Goal: Task Accomplishment & Management: Complete application form

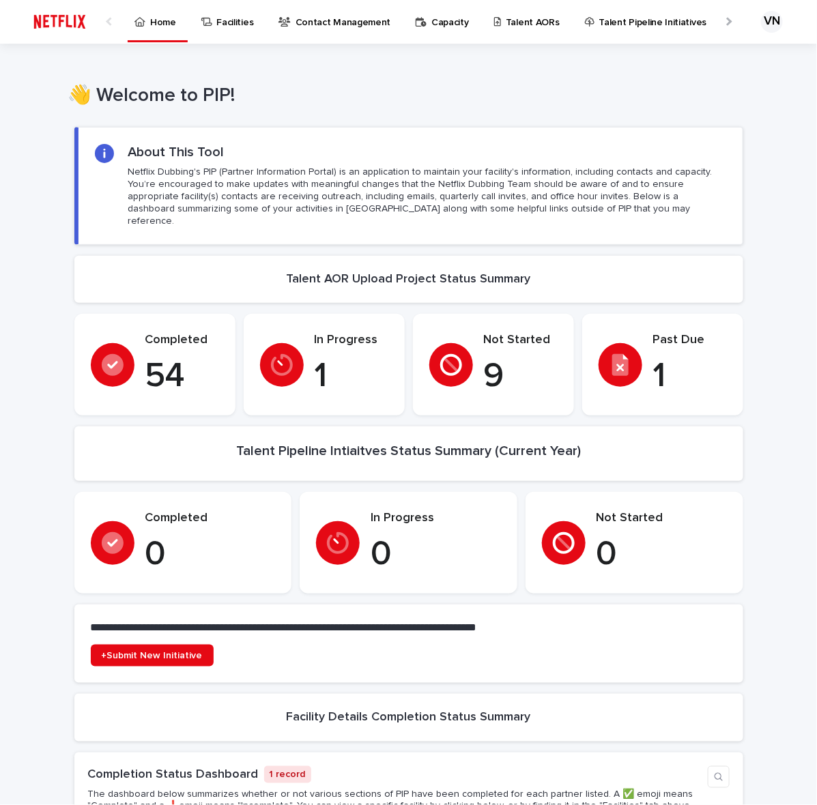
click at [517, 18] on p "Talent AORs" at bounding box center [533, 14] width 54 height 29
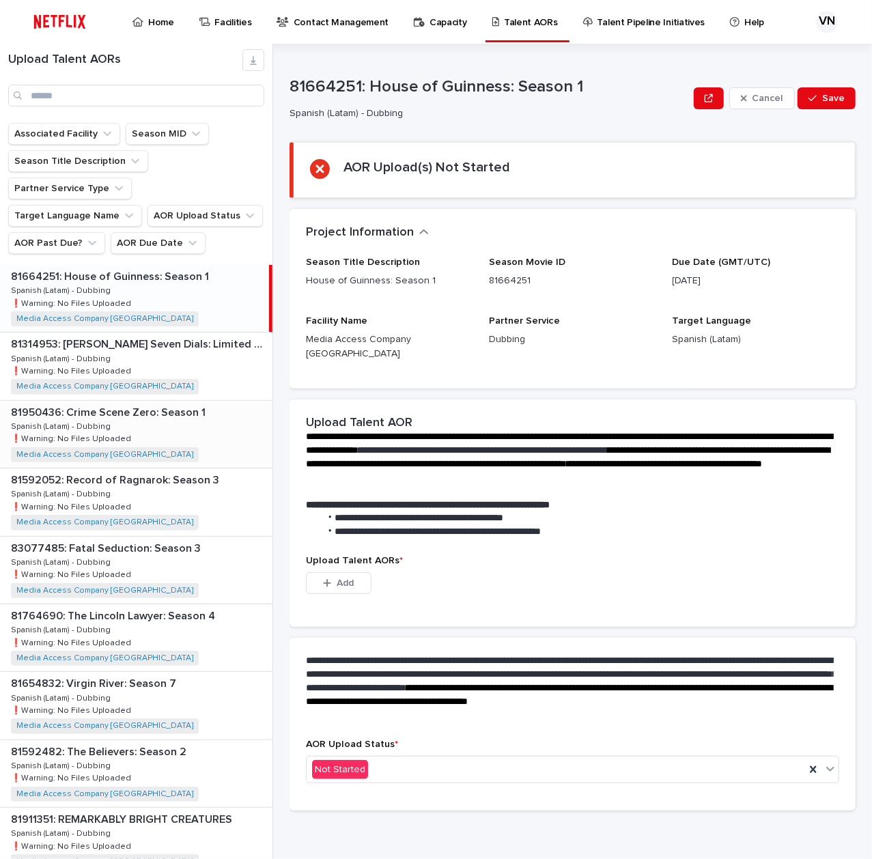
click at [116, 438] on p "❗️Warning: No Files Uploaded" at bounding box center [72, 437] width 123 height 12
click at [356, 574] on button "Add" at bounding box center [339, 583] width 66 height 22
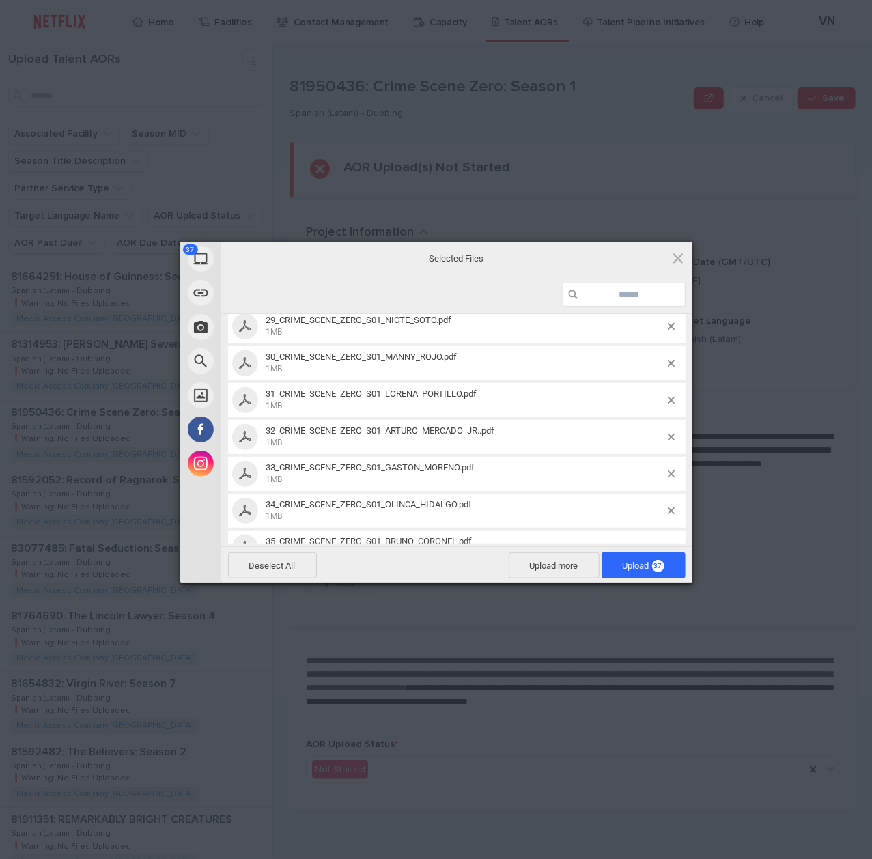
scroll to position [1175, 0]
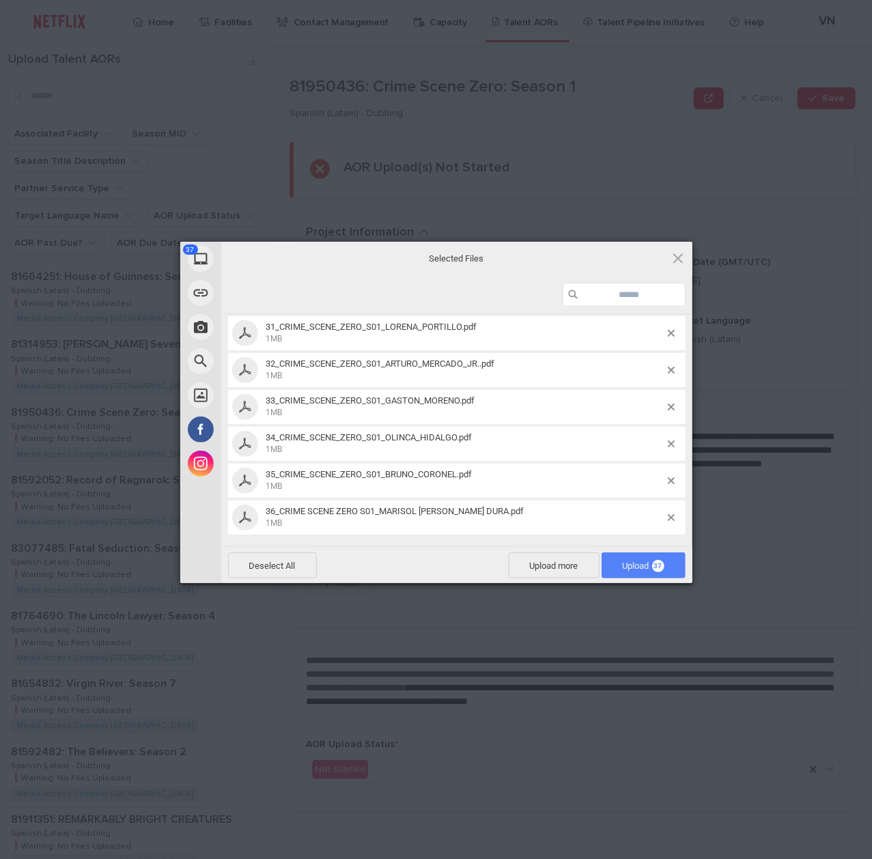
click at [654, 567] on span "37" at bounding box center [658, 566] width 12 height 12
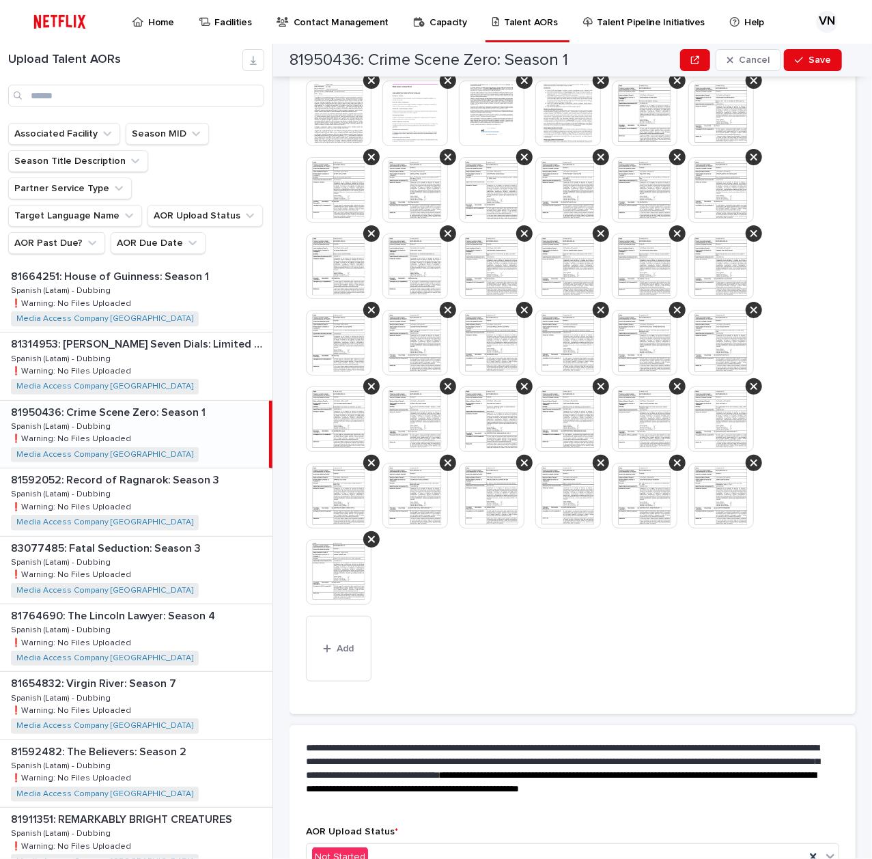
scroll to position [498, 0]
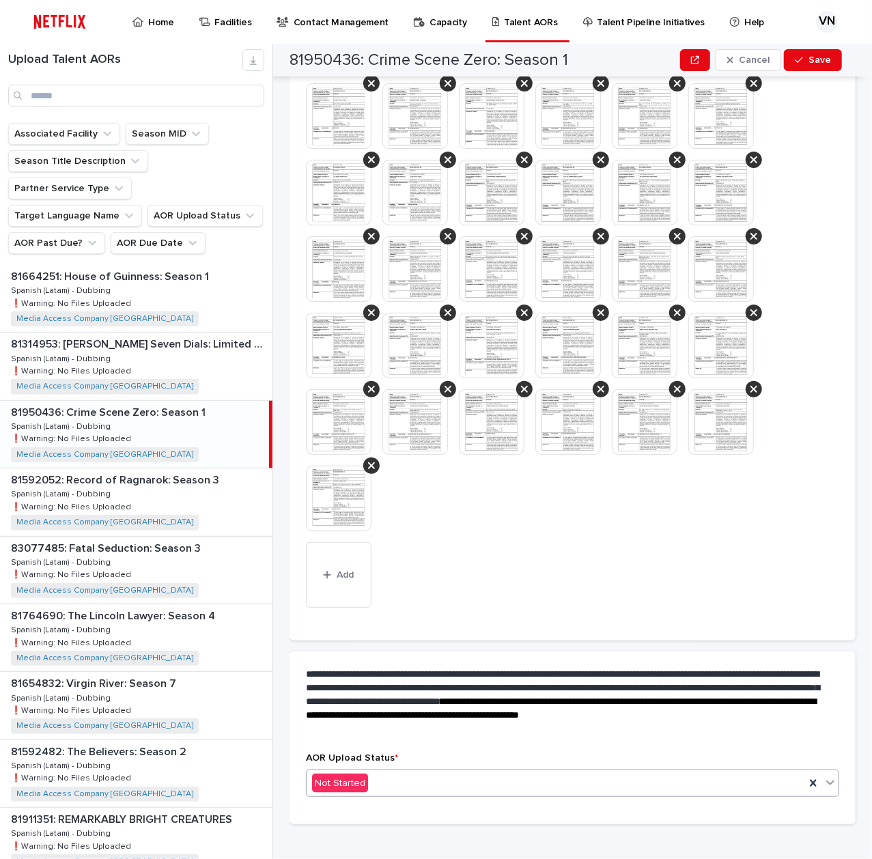
click at [687, 773] on div "Not Started" at bounding box center [555, 783] width 498 height 23
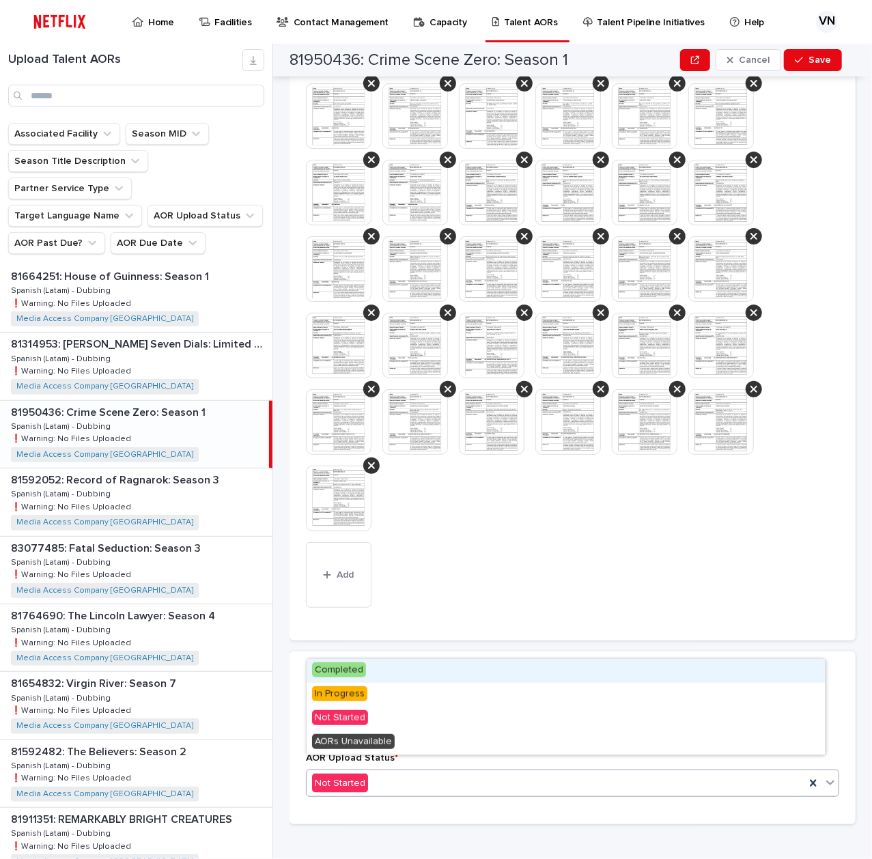
click at [536, 673] on div "Completed" at bounding box center [565, 671] width 518 height 24
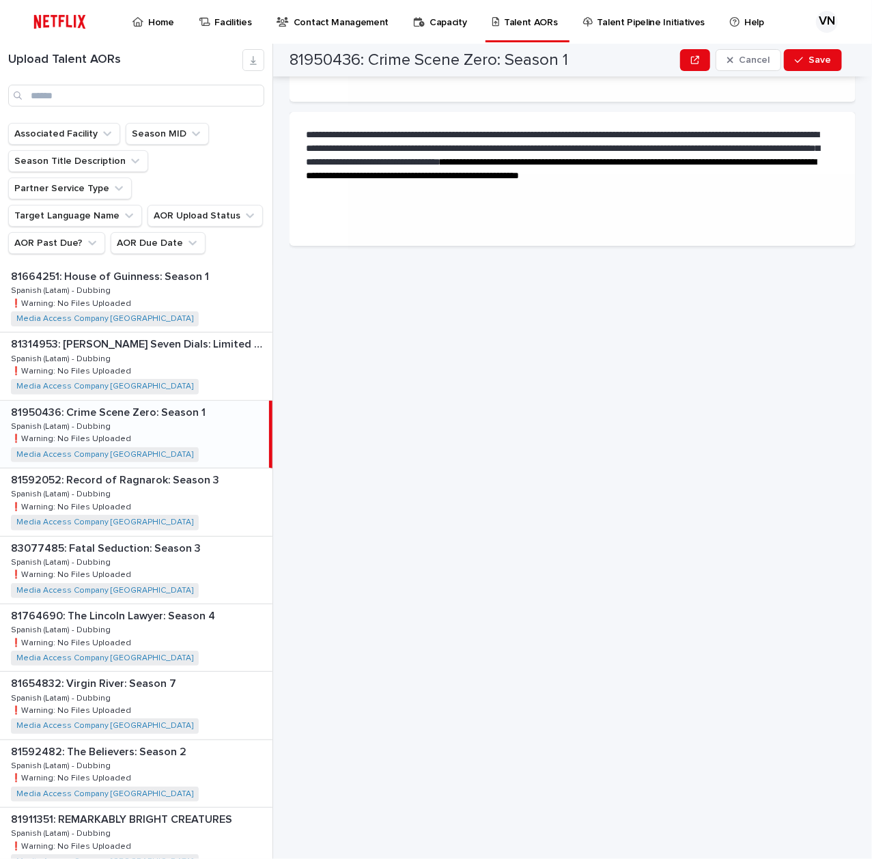
scroll to position [0, 0]
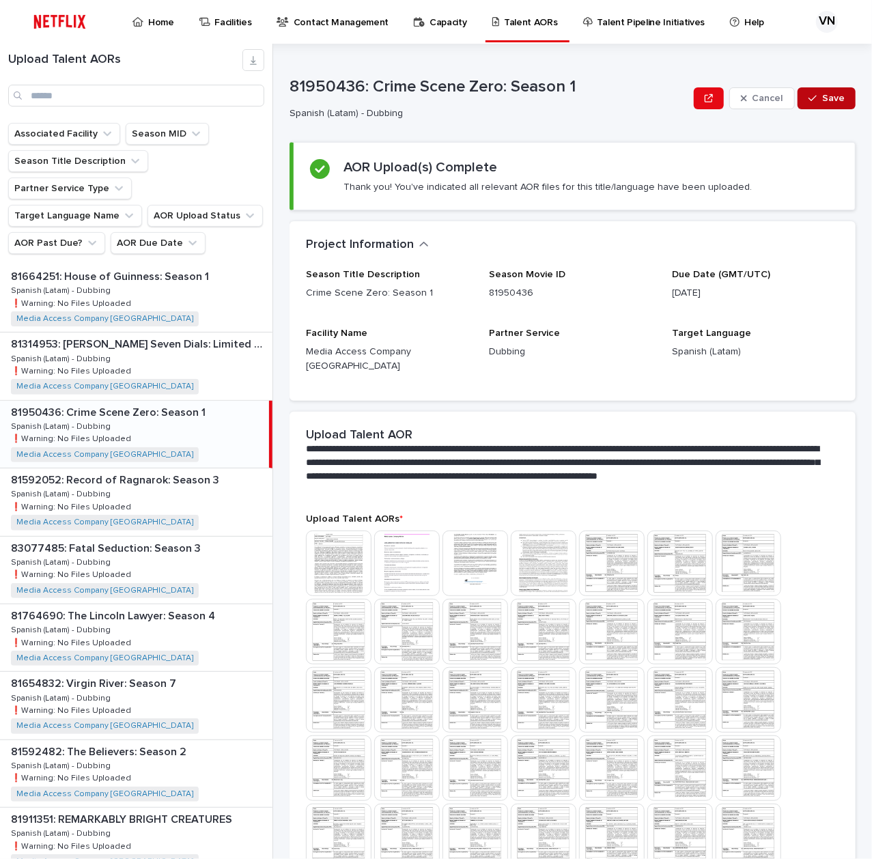
click at [806, 104] on button "Save" at bounding box center [826, 98] width 58 height 22
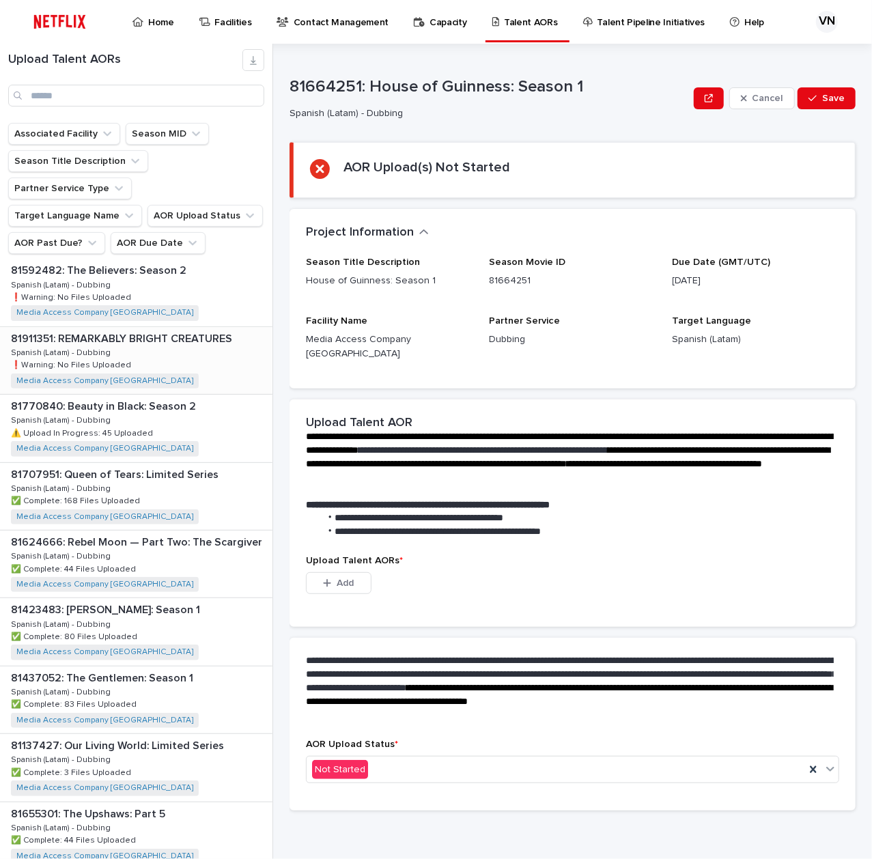
scroll to position [455, 0]
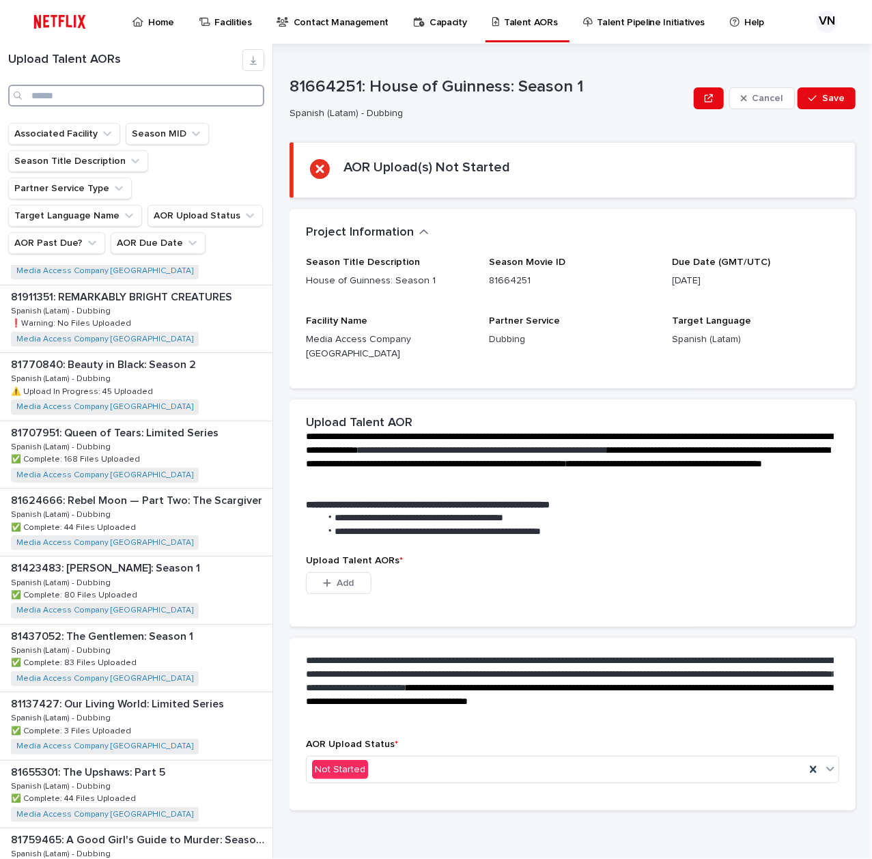
click at [169, 98] on input "Search" at bounding box center [136, 96] width 256 height 22
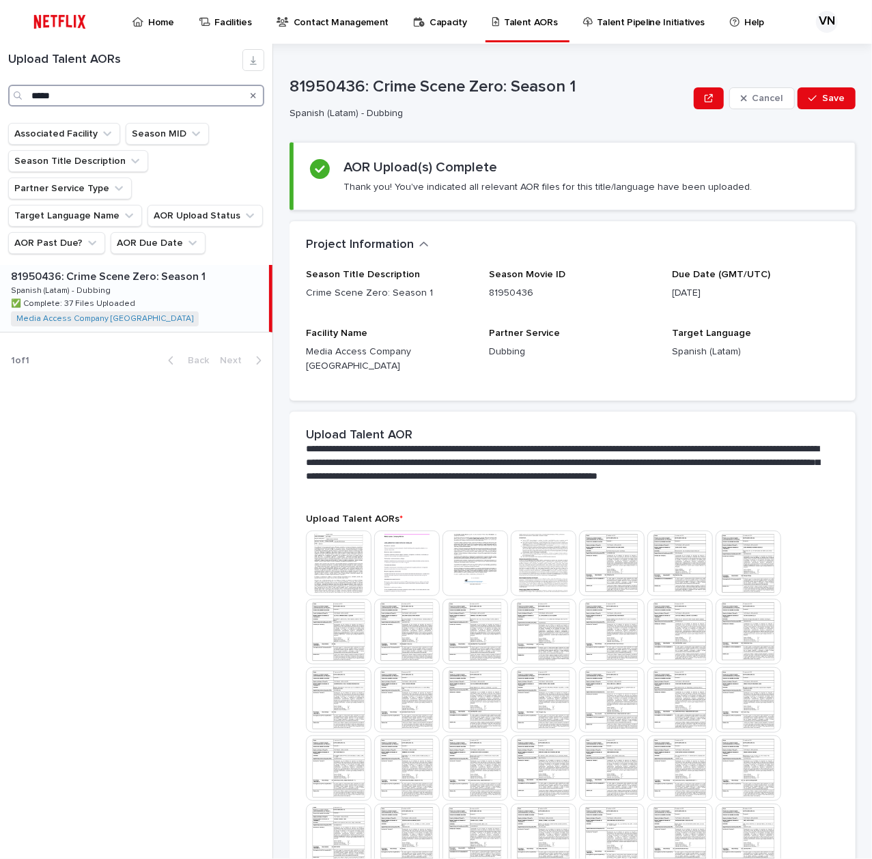
type input "*****"
click at [612, 493] on div "**********" at bounding box center [572, 463] width 566 height 102
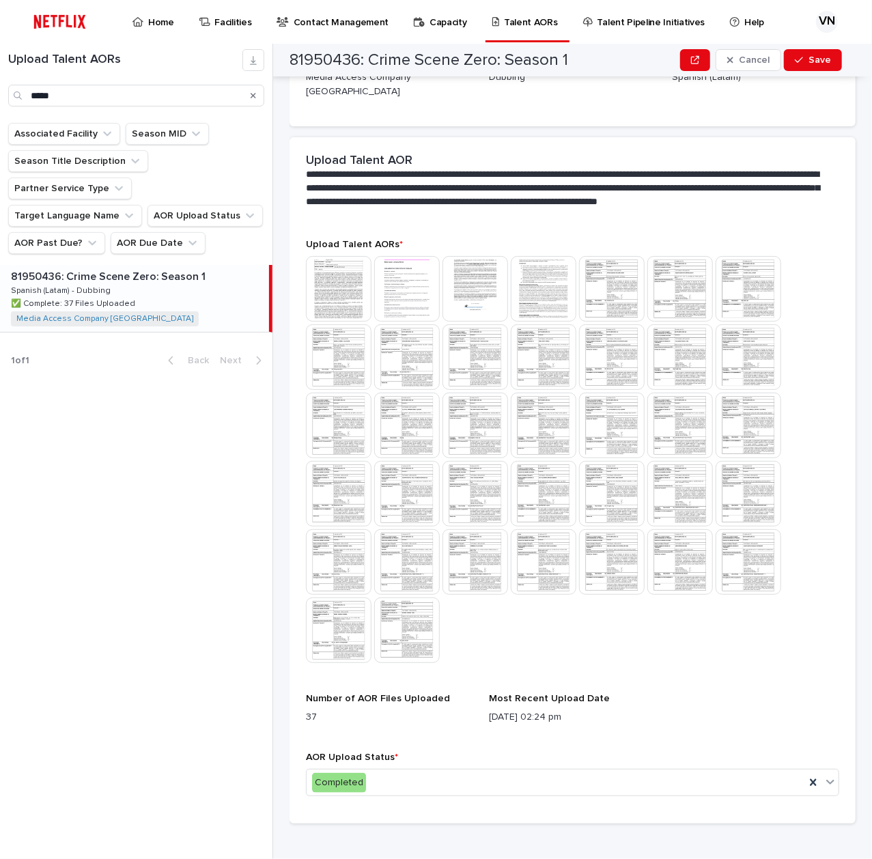
scroll to position [270, 0]
